Goal: Task Accomplishment & Management: Manage account settings

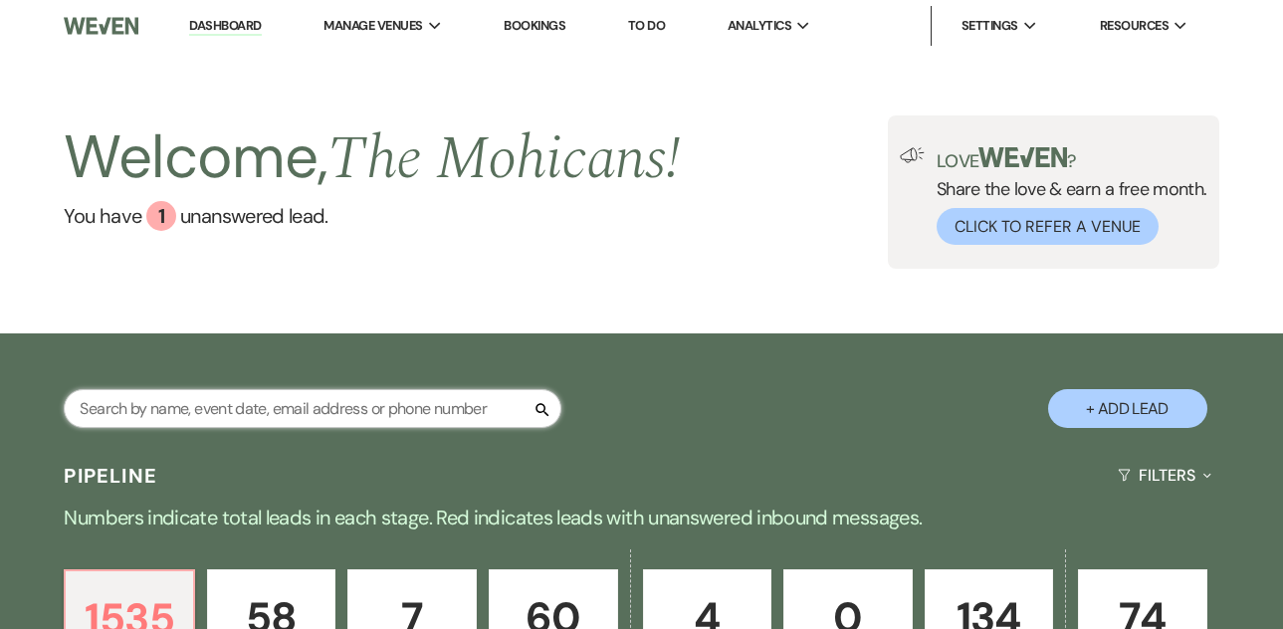
click at [339, 417] on input "text" at bounding box center [313, 408] width 498 height 39
paste input "[EMAIL_ADDRESS][DOMAIN_NAME]"
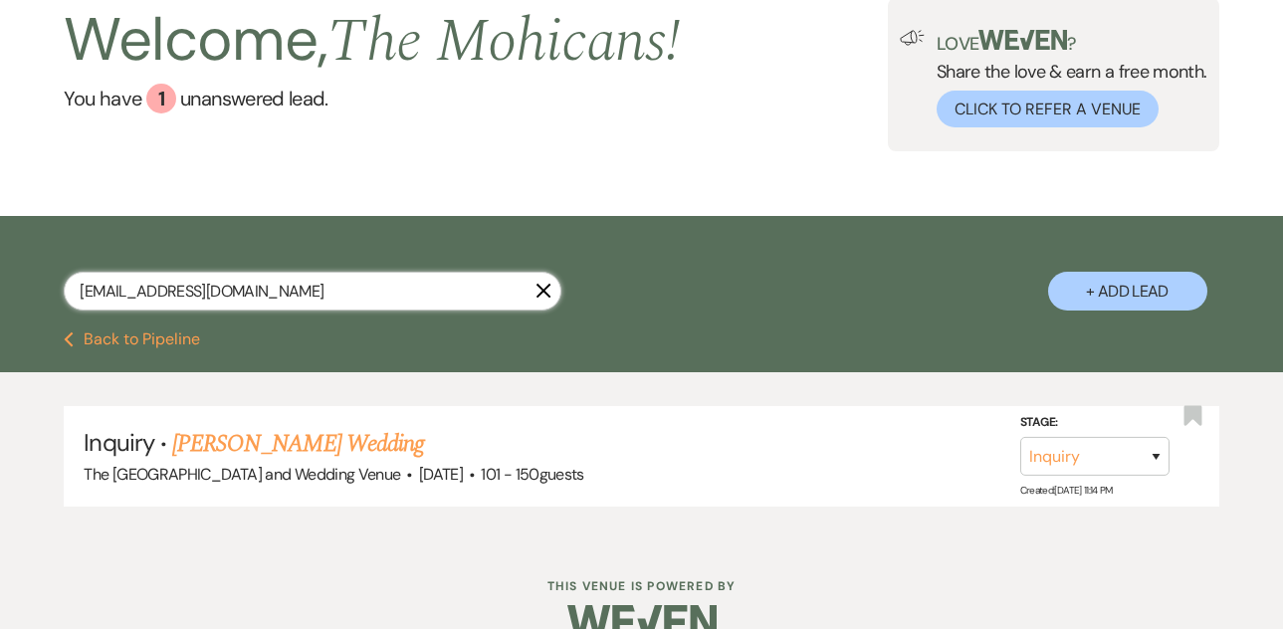
scroll to position [121, 0]
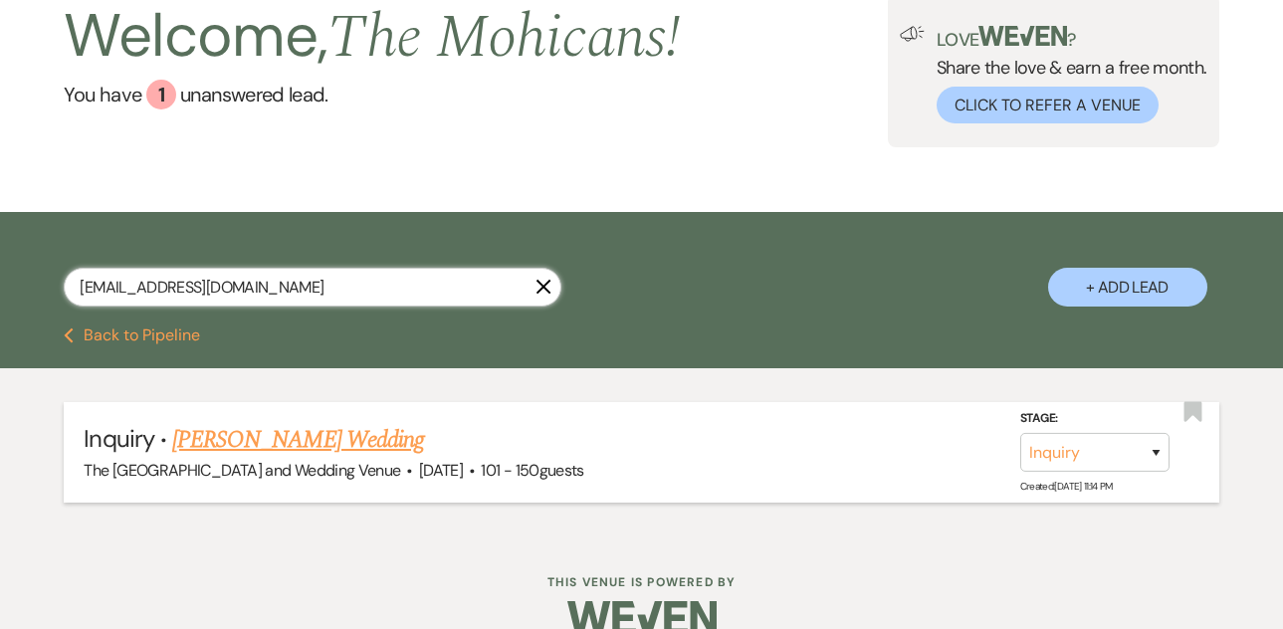
type input "[EMAIL_ADDRESS][DOMAIN_NAME]"
click at [1071, 452] on select "Inquiry Follow Up Tour Requested Tour Confirmed Toured Proposal Sent Booked Lost" at bounding box center [1094, 452] width 149 height 39
select select "4"
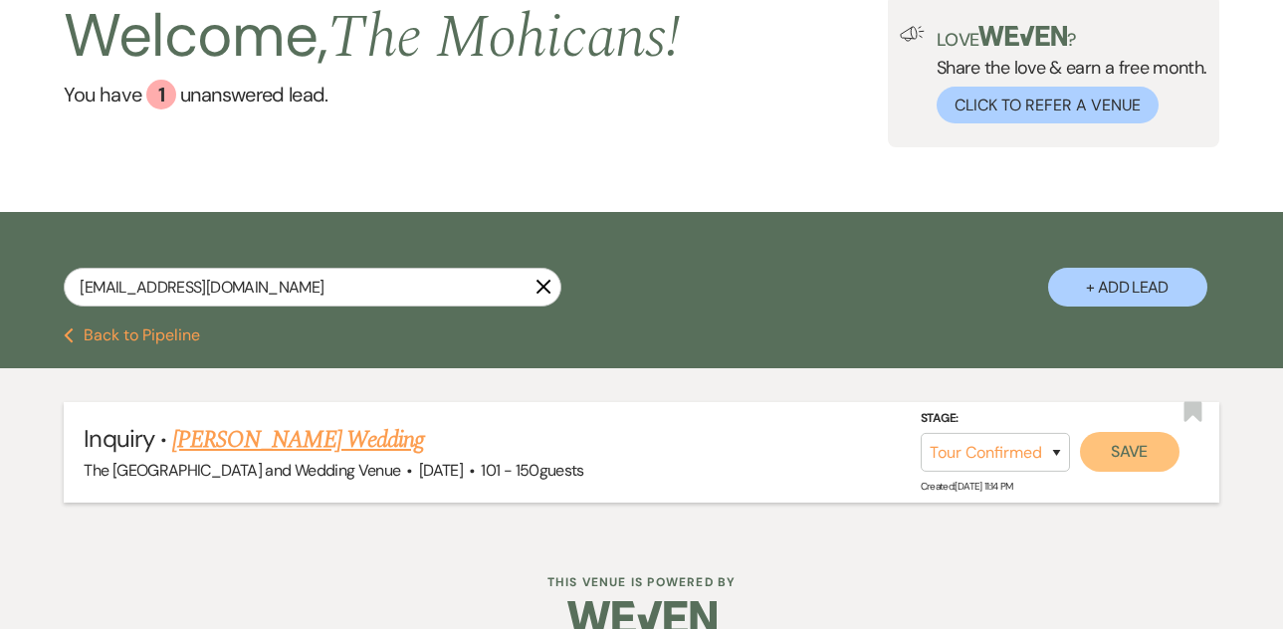
click at [1146, 448] on button "Save" at bounding box center [1130, 452] width 100 height 40
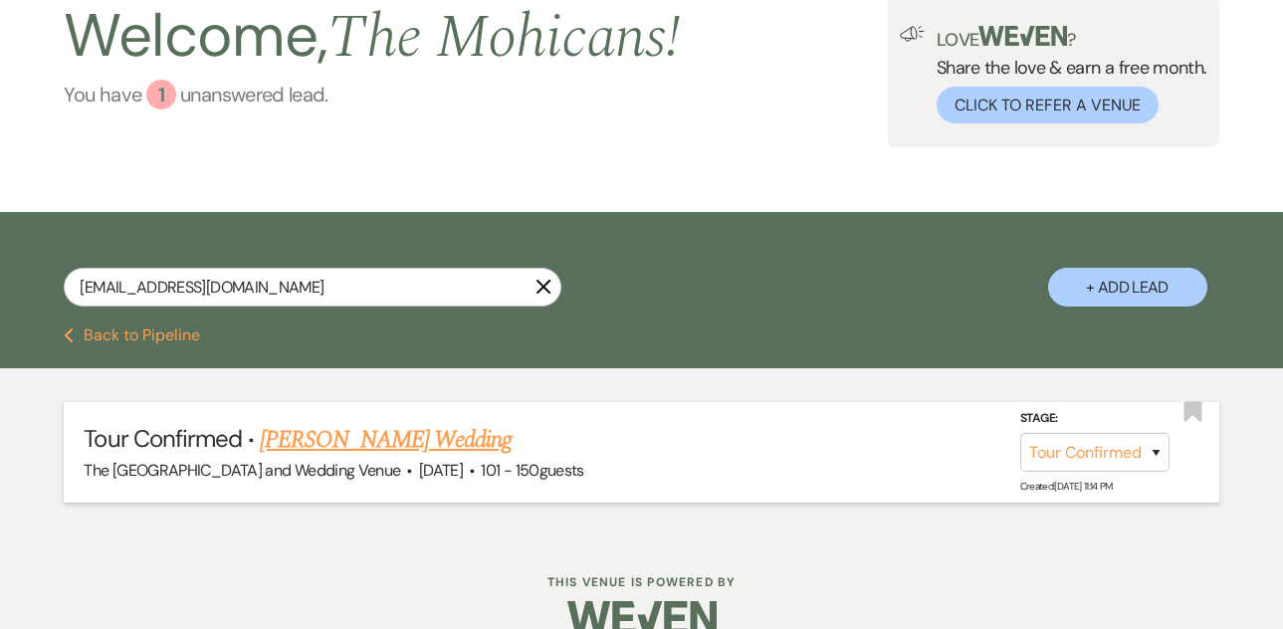
click at [255, 89] on link "You have 1 unanswered lead ." at bounding box center [372, 95] width 616 height 30
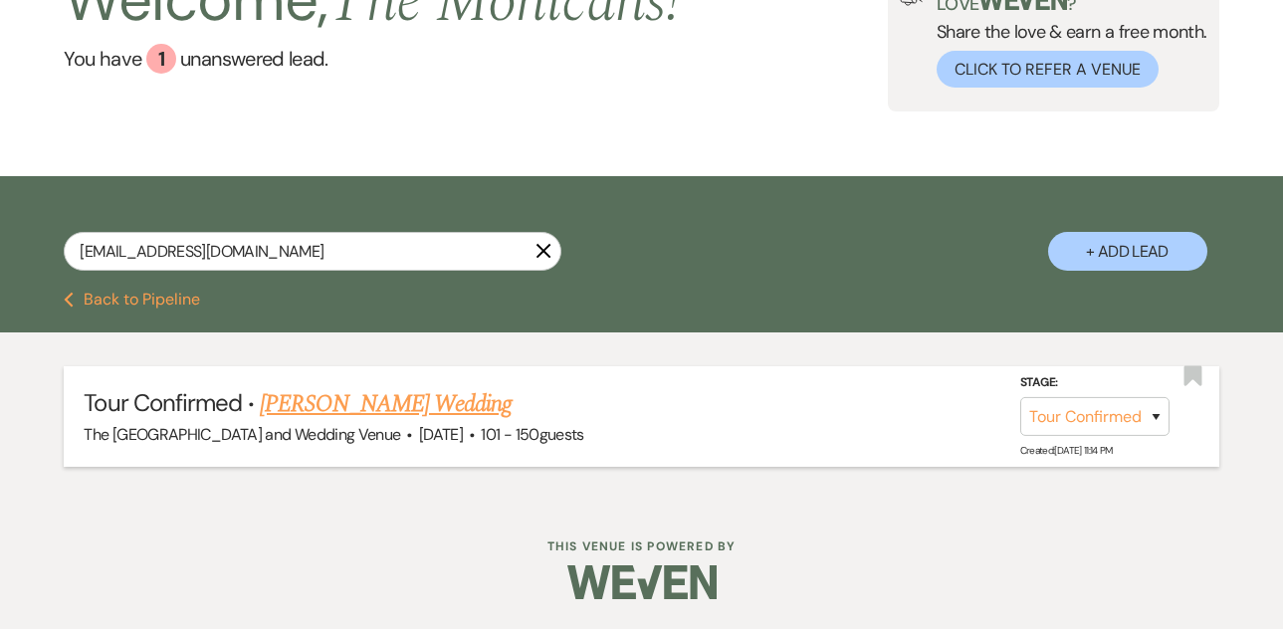
click at [150, 314] on div "Previous Back to Pipeline" at bounding box center [641, 312] width 1283 height 41
click at [150, 304] on button "Previous Back to Pipeline" at bounding box center [132, 300] width 136 height 16
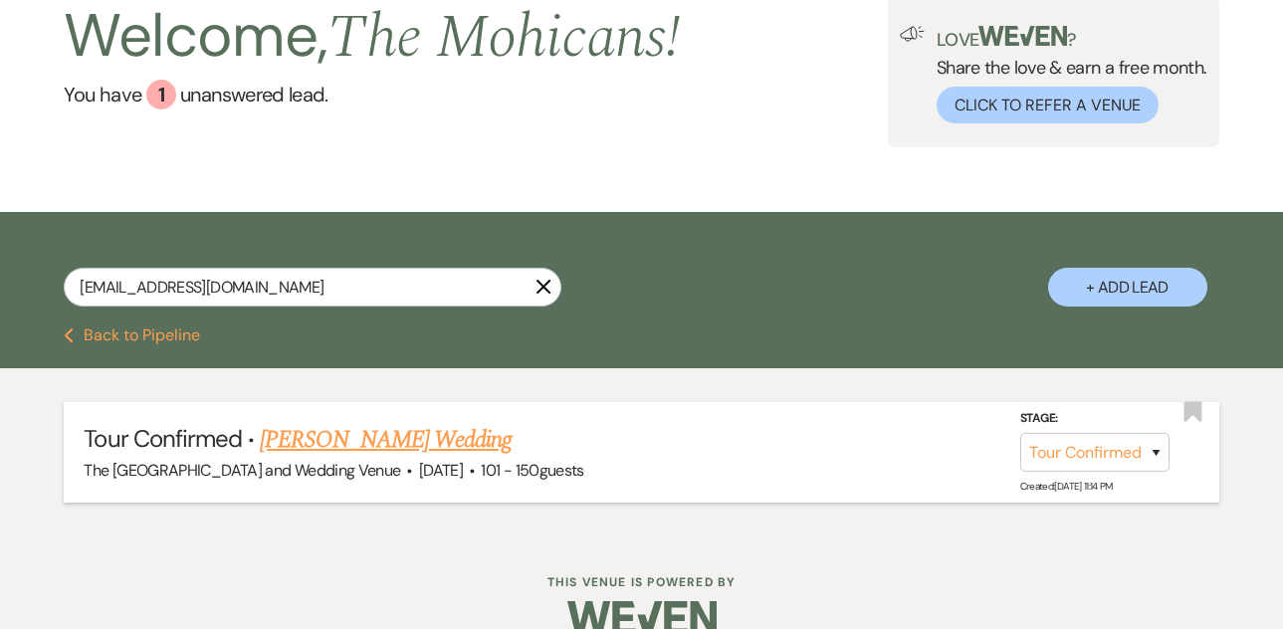
click at [138, 339] on button "Previous Back to Pipeline" at bounding box center [132, 335] width 136 height 16
select select "4"
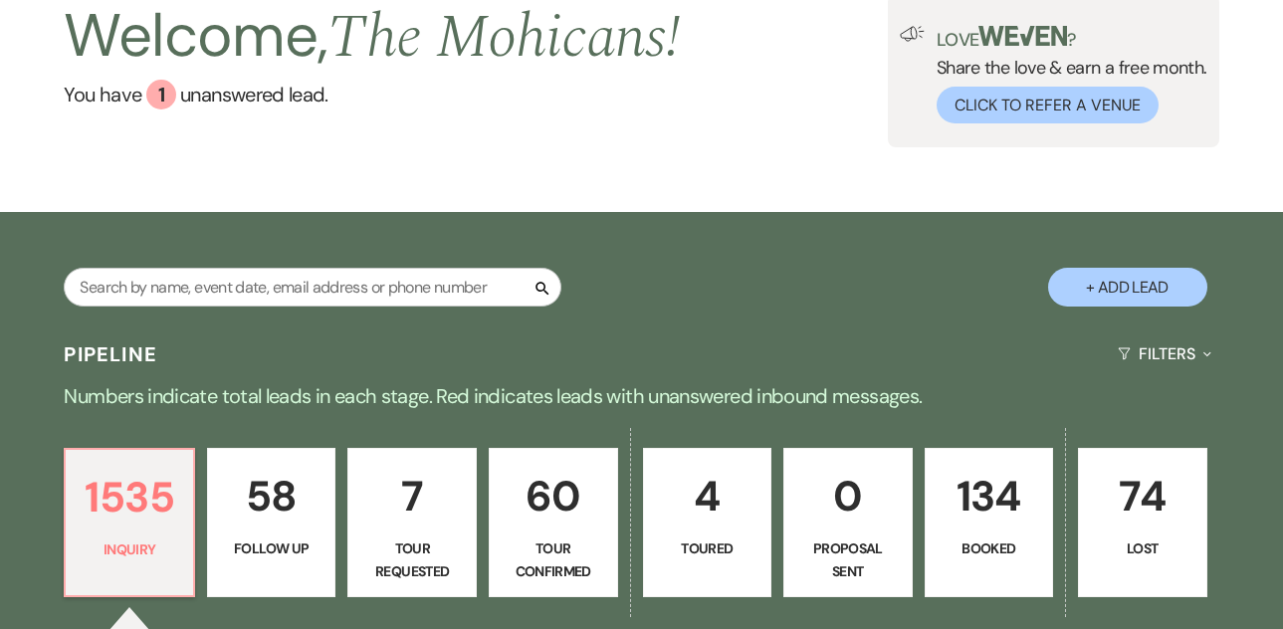
scroll to position [513, 0]
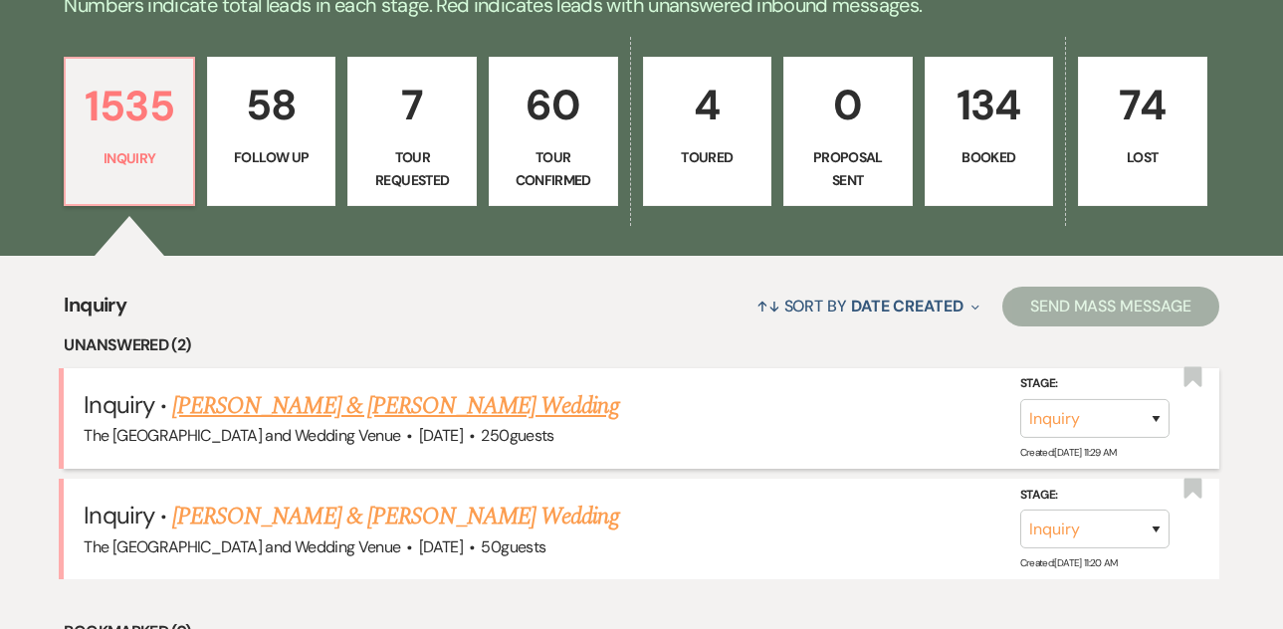
click at [236, 407] on link "[PERSON_NAME] & [PERSON_NAME] Wedding" at bounding box center [395, 406] width 446 height 36
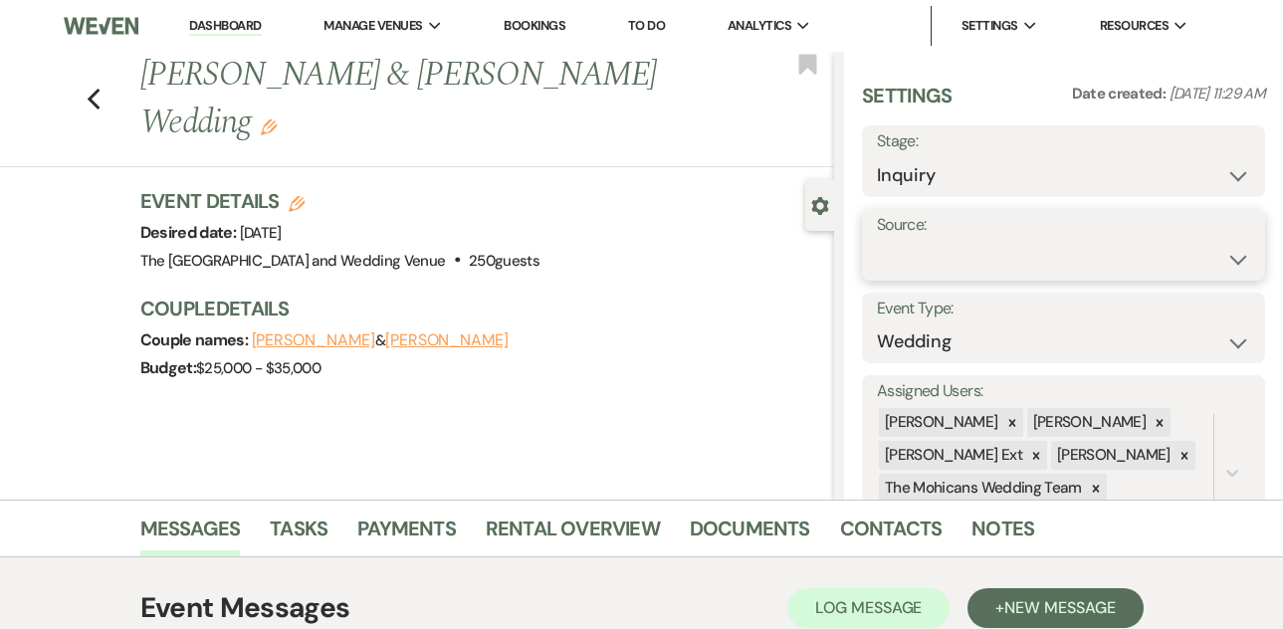
click at [961, 255] on select "Weven Venue Website Instagram Facebook Pinterest Google The Knot Wedding Wire H…" at bounding box center [1063, 259] width 373 height 39
select select "5"
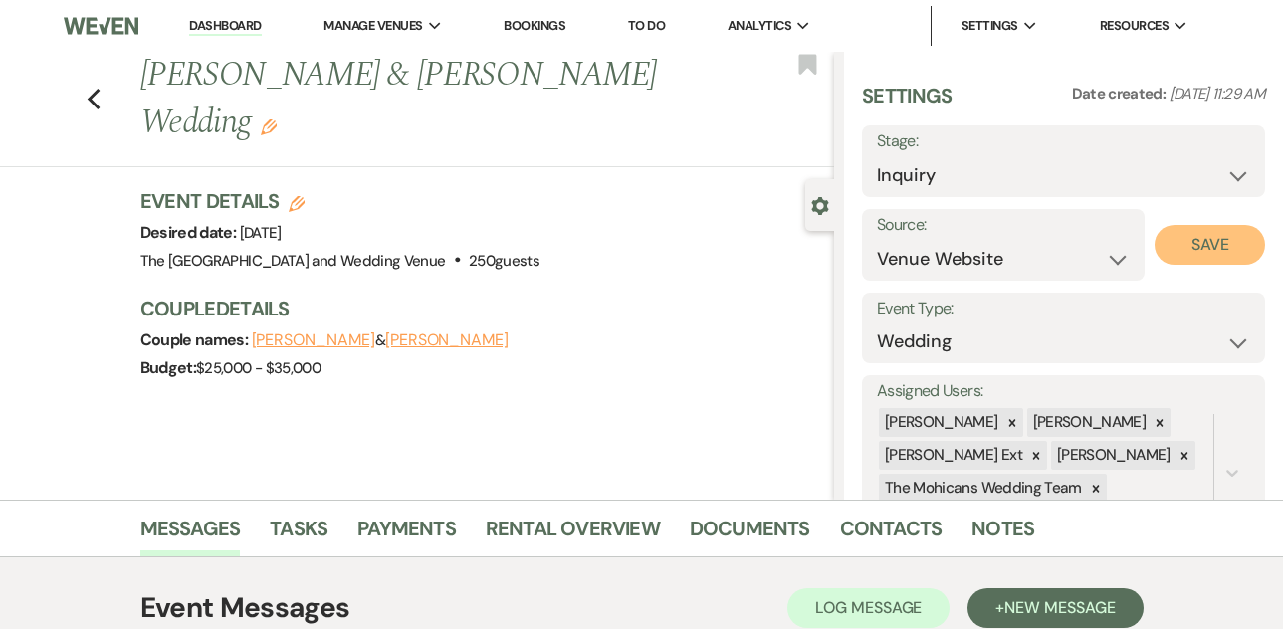
click at [1205, 259] on button "Save" at bounding box center [1209, 245] width 110 height 40
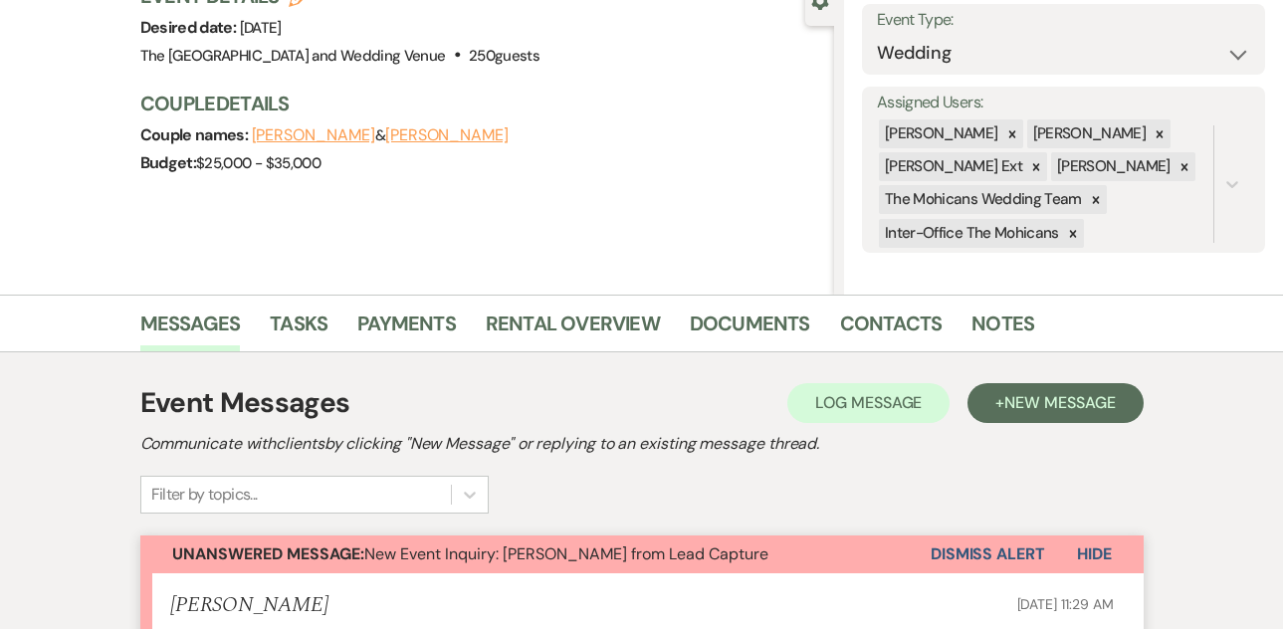
scroll to position [283, 0]
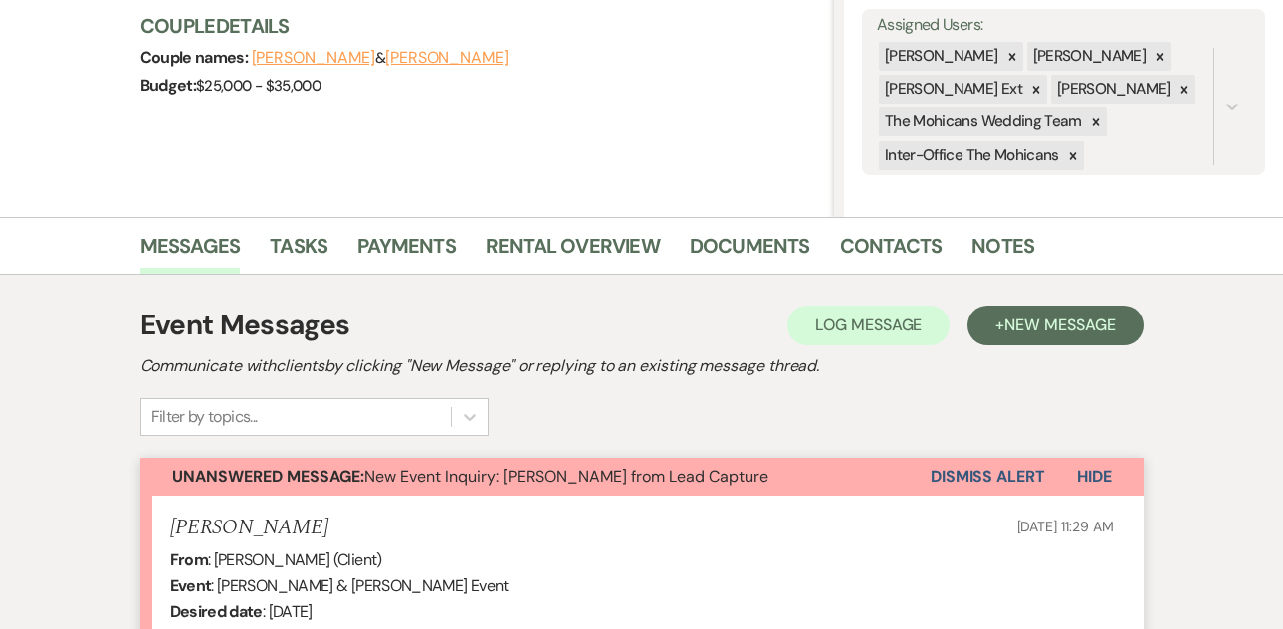
click at [1004, 484] on button "Dismiss Alert" at bounding box center [987, 477] width 114 height 38
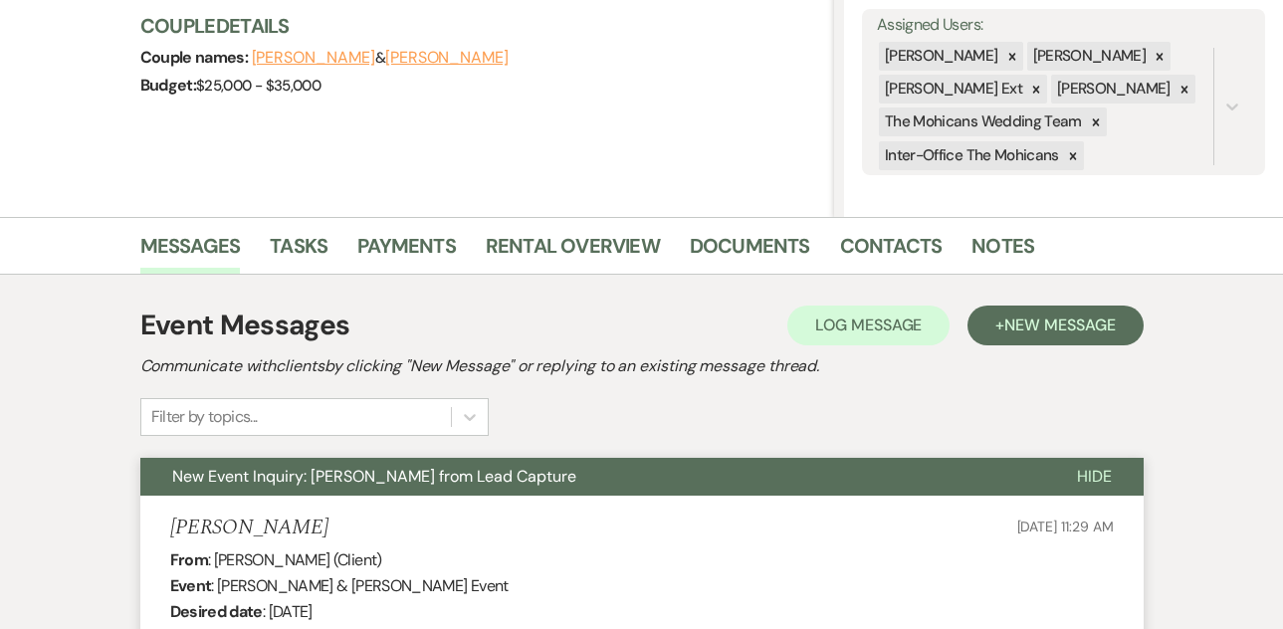
scroll to position [0, 0]
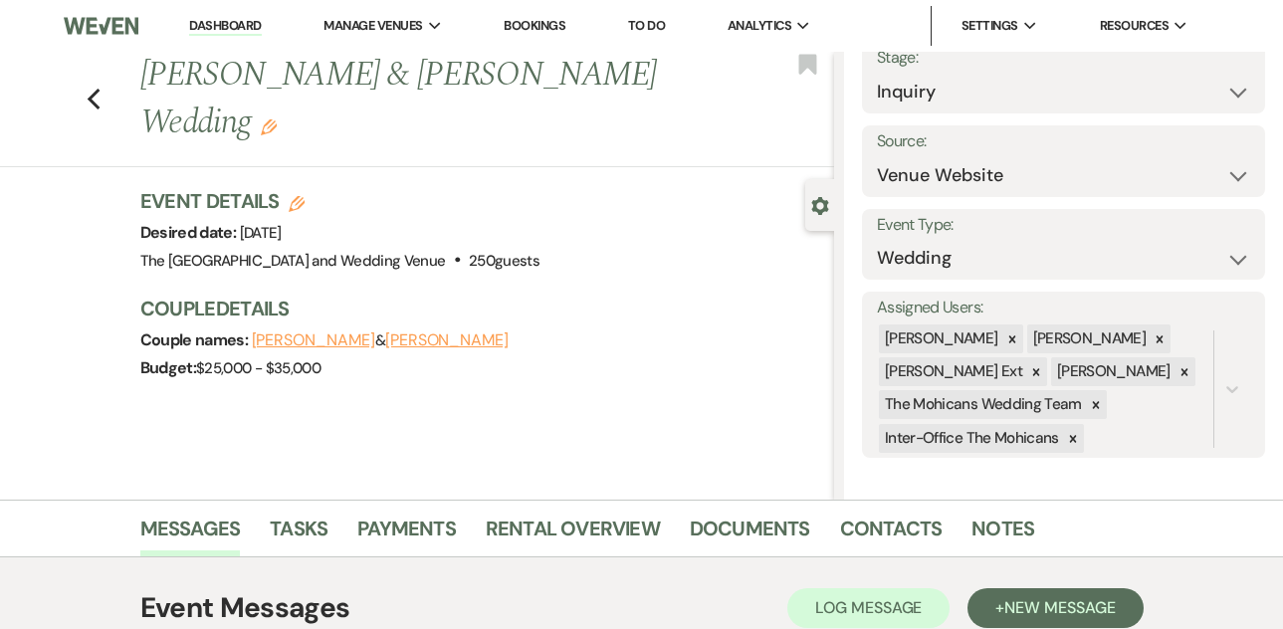
click at [233, 23] on link "Dashboard" at bounding box center [225, 26] width 72 height 19
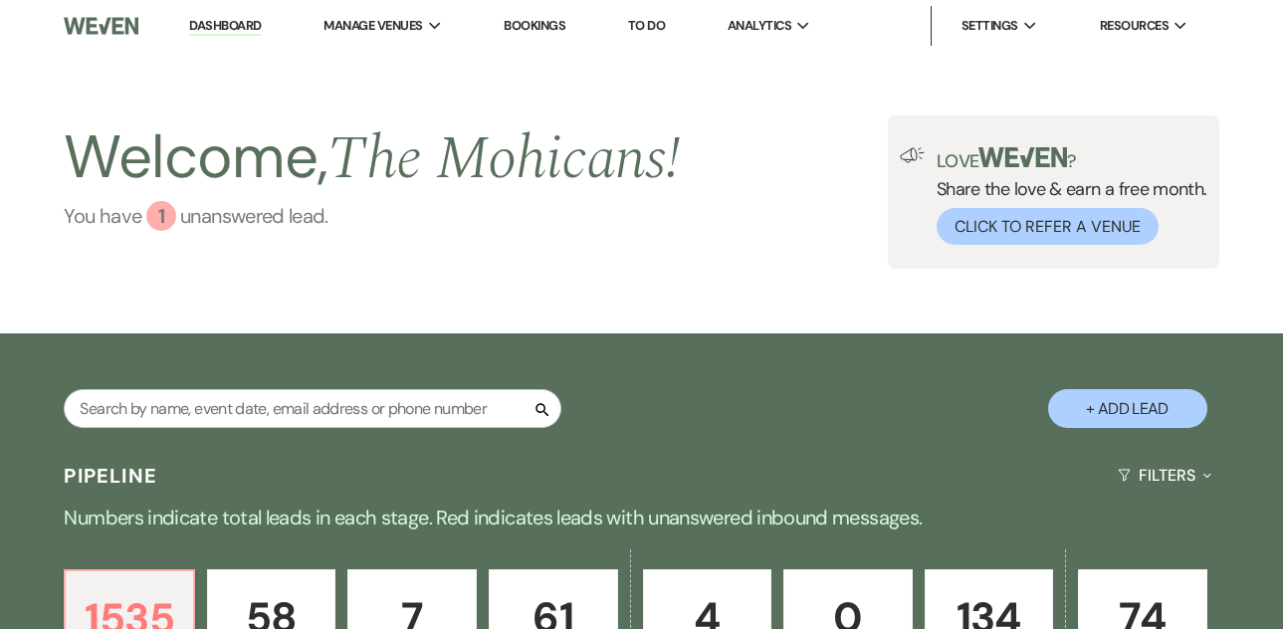
scroll to position [440, 0]
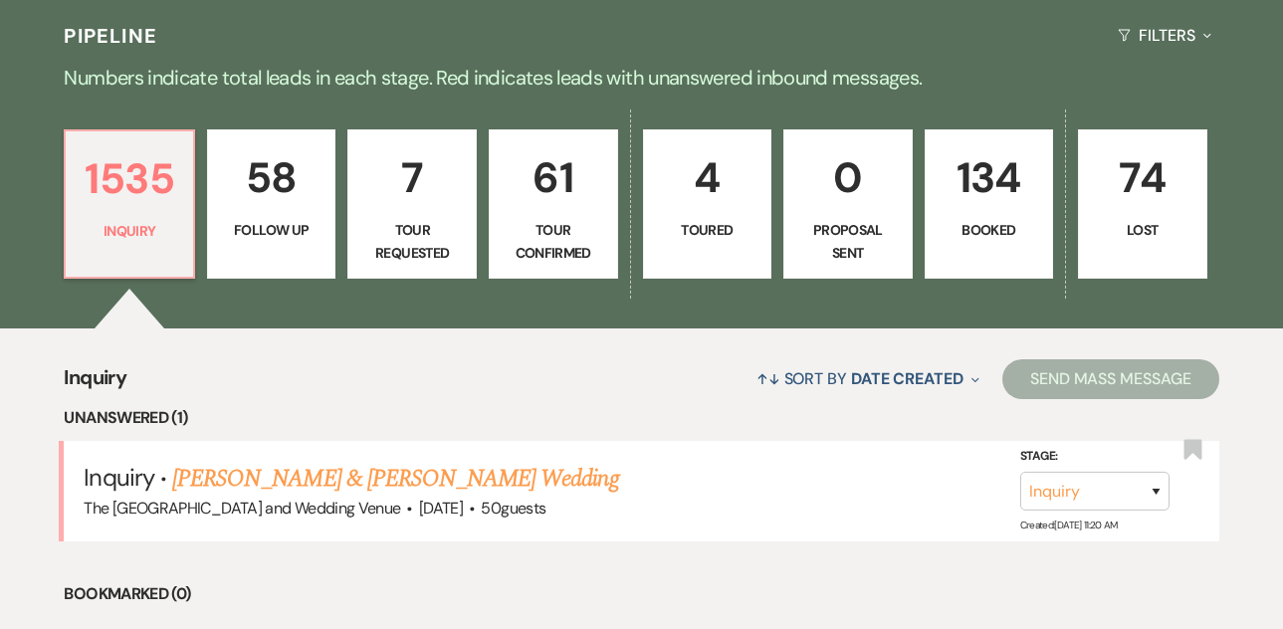
click at [306, 462] on link "[PERSON_NAME] & [PERSON_NAME] Wedding" at bounding box center [395, 479] width 446 height 36
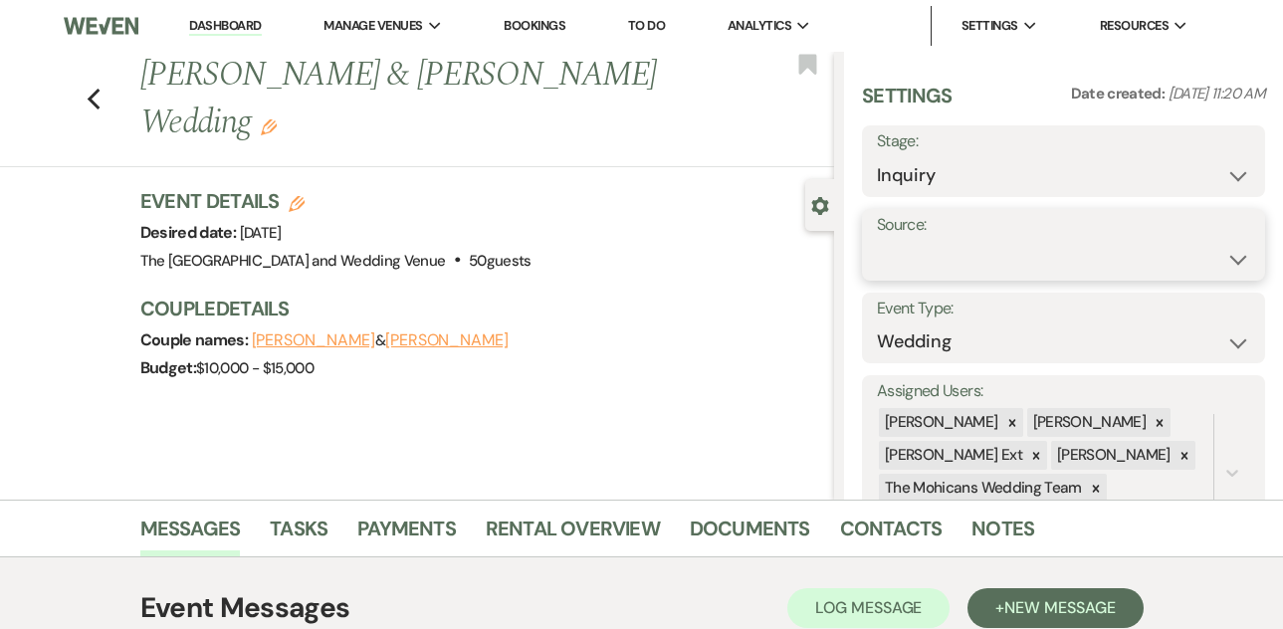
click at [1003, 248] on select "Weven Venue Website Instagram Facebook Pinterest Google The Knot Wedding Wire H…" at bounding box center [1063, 259] width 373 height 39
select select "5"
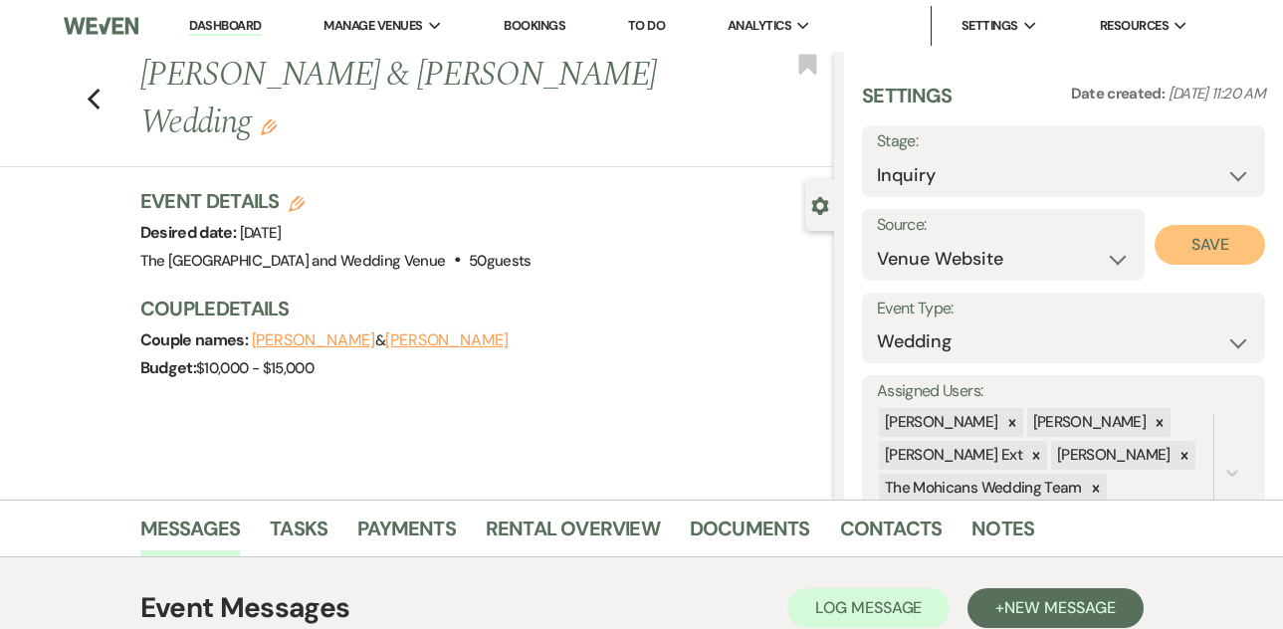
click at [1184, 253] on button "Save" at bounding box center [1209, 245] width 110 height 40
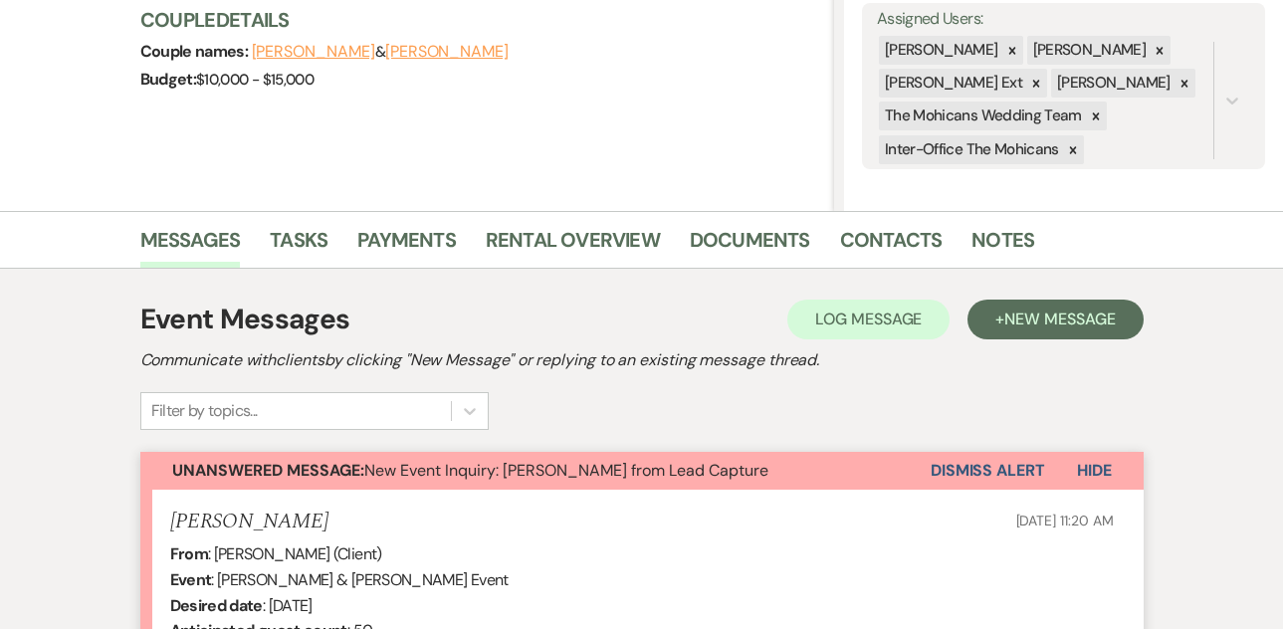
scroll to position [295, 0]
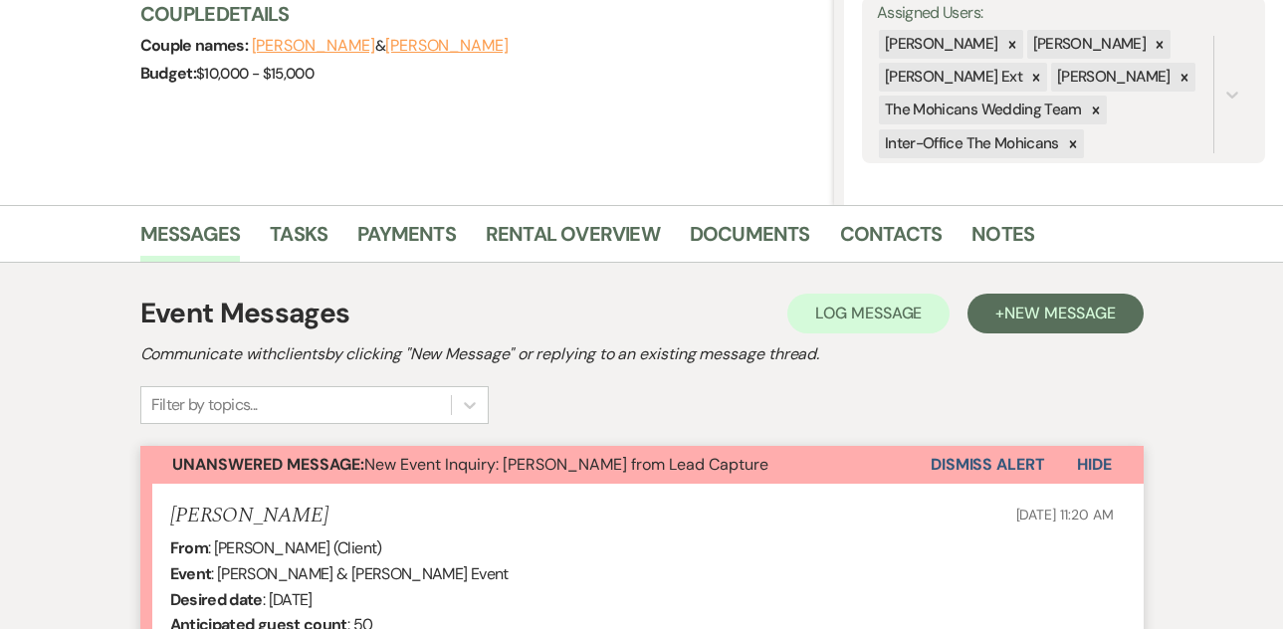
click at [955, 475] on button "Dismiss Alert" at bounding box center [987, 465] width 114 height 38
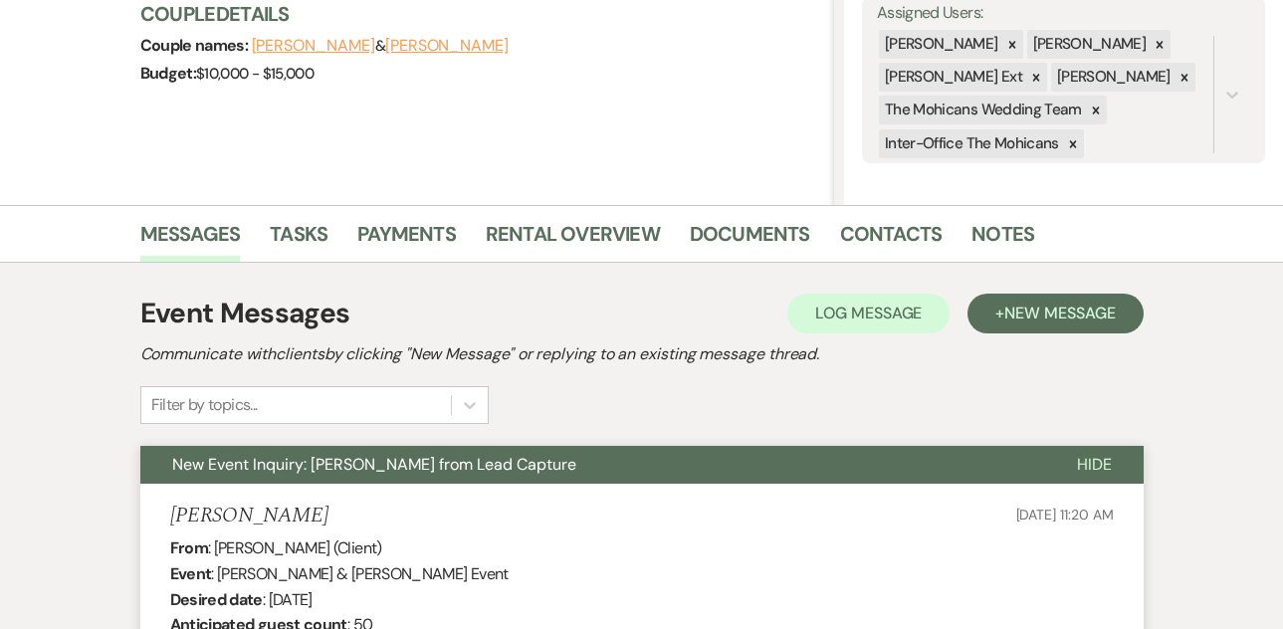
scroll to position [0, 0]
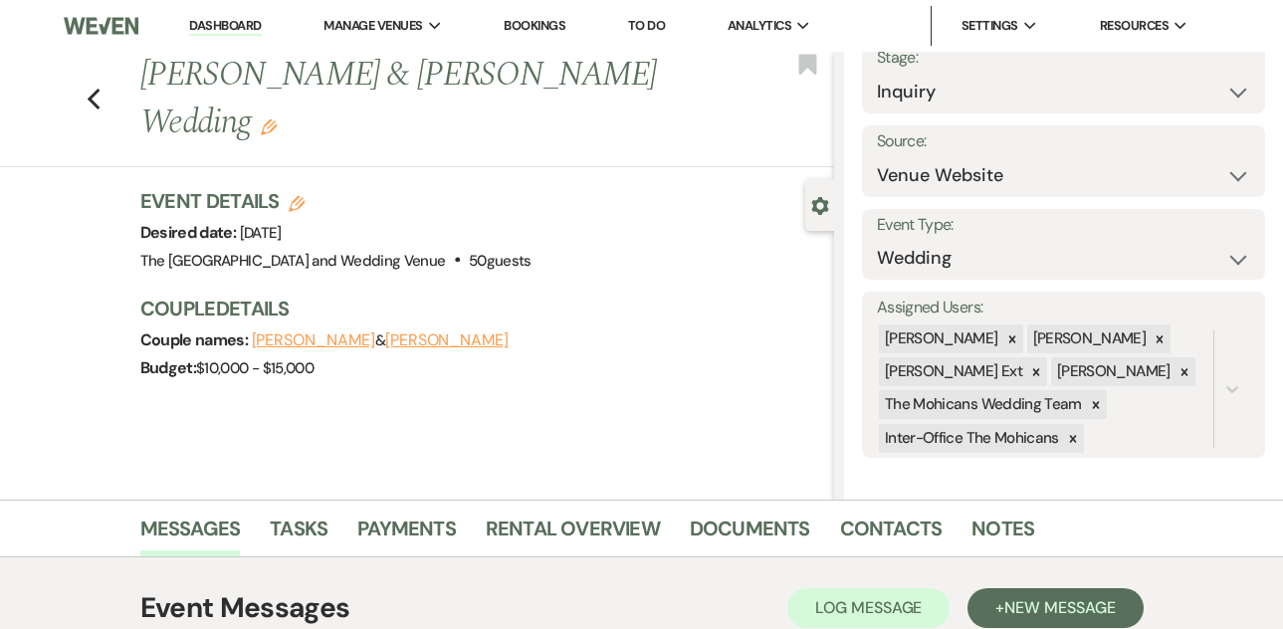
click at [207, 24] on link "Dashboard" at bounding box center [225, 26] width 72 height 19
